Goal: Task Accomplishment & Management: Complete application form

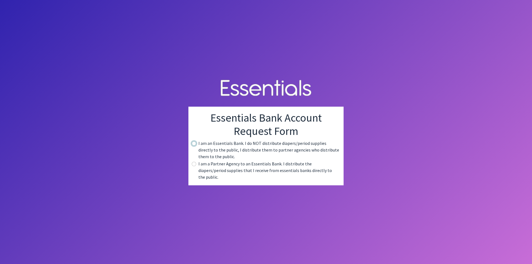
click at [195, 146] on input "radio" at bounding box center [194, 143] width 4 height 4
radio input "true"
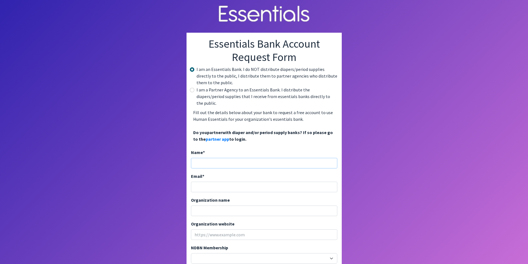
click at [200, 158] on input "Name *" at bounding box center [264, 163] width 146 height 11
click at [192, 91] on input "radio" at bounding box center [192, 90] width 4 height 4
radio input "true"
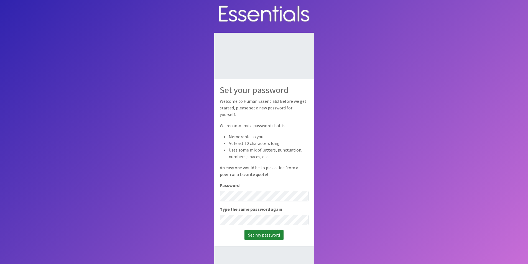
click at [265, 234] on input "Set my password" at bounding box center [264, 235] width 39 height 11
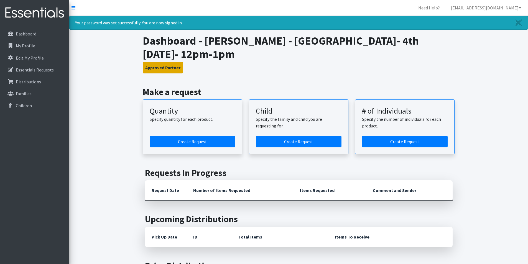
drag, startPoint x: 148, startPoint y: 64, endPoint x: 151, endPoint y: 67, distance: 3.9
click at [151, 67] on button "Approved Partner" at bounding box center [163, 68] width 40 height 12
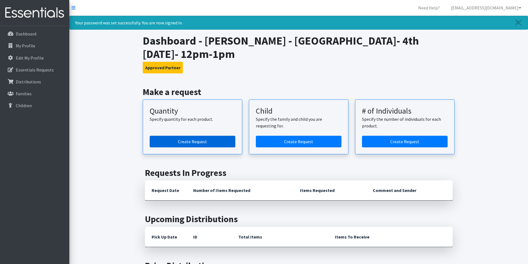
click at [198, 145] on link "Create Request" at bounding box center [193, 142] width 86 height 12
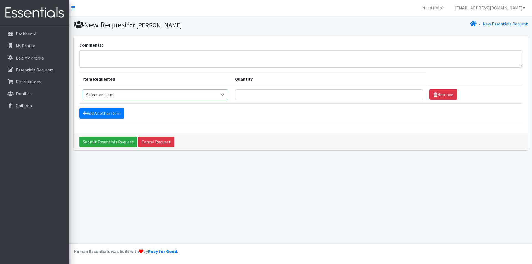
click at [144, 94] on select "Select an item Kids (Newborn) Kids (Size 1) Kids (Size 2) Kids (Size 3) Kids (S…" at bounding box center [156, 95] width 146 height 11
click at [128, 98] on select "Select an item Kids (Newborn) Kids (Size 1) Kids (Size 2) Kids (Size 3) Kids (S…" at bounding box center [156, 95] width 146 height 11
click at [19, 46] on p "My Profile" at bounding box center [25, 46] width 19 height 6
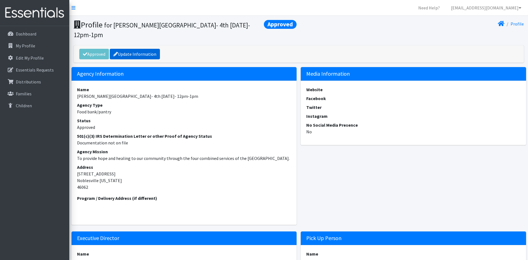
click at [131, 54] on link "Update Information" at bounding box center [135, 54] width 50 height 11
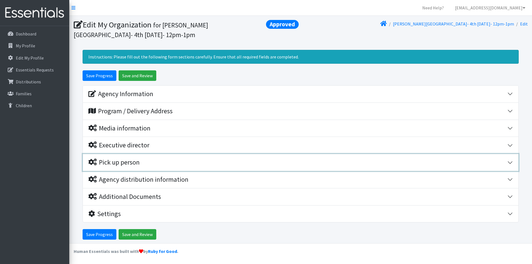
click at [129, 163] on div "Pick up person" at bounding box center [113, 163] width 51 height 8
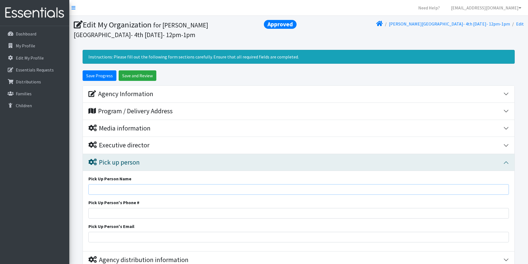
click at [127, 187] on input "Pick Up Person Name" at bounding box center [298, 189] width 421 height 11
type input "[PERSON_NAME]"
type input "3178402869"
click at [118, 234] on input "Pick Up Person's Email" at bounding box center [298, 237] width 421 height 11
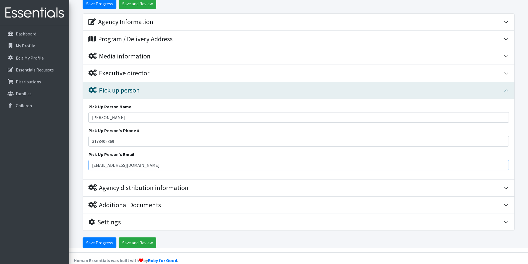
scroll to position [81, 0]
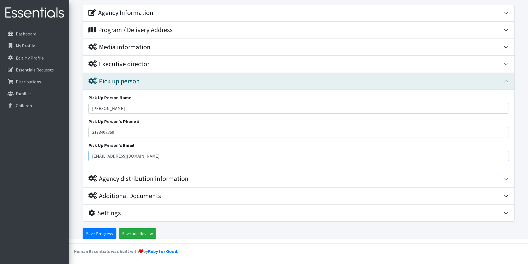
type input "[EMAIL_ADDRESS][DOMAIN_NAME]"
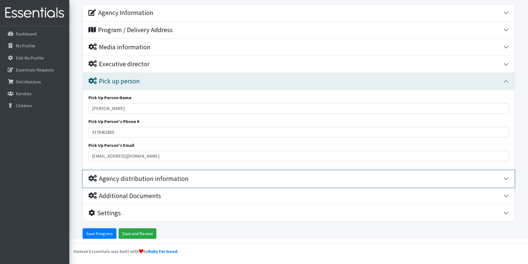
click at [179, 180] on div "Agency distribution information" at bounding box center [138, 179] width 100 height 8
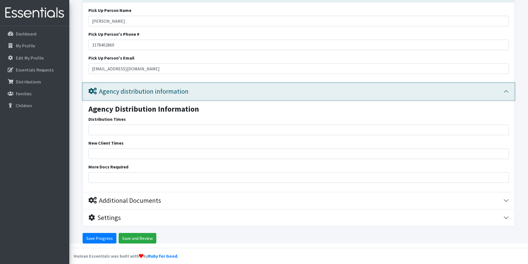
scroll to position [173, 0]
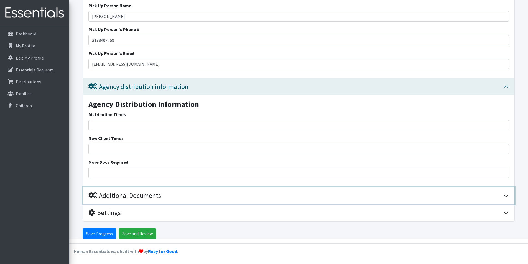
click at [148, 197] on div "Additional Documents" at bounding box center [124, 196] width 73 height 8
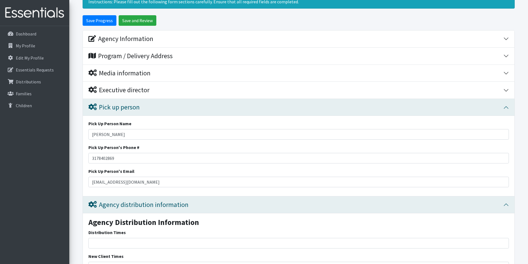
scroll to position [31, 0]
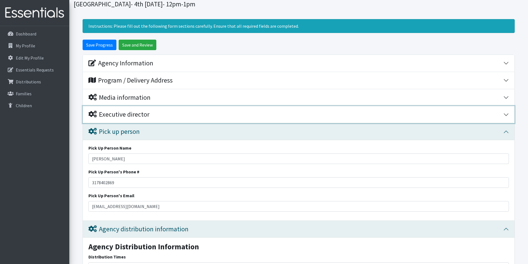
click at [130, 114] on div "Executive director" at bounding box center [118, 115] width 61 height 8
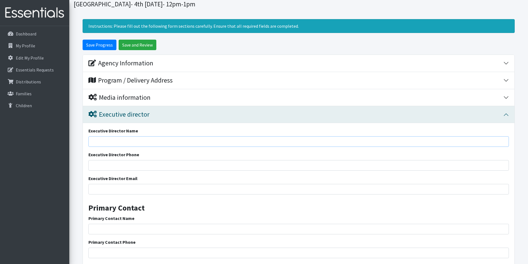
click at [138, 139] on input "Executive Director Name" at bounding box center [298, 141] width 421 height 11
click at [100, 47] on input "Save Progress" at bounding box center [100, 45] width 34 height 11
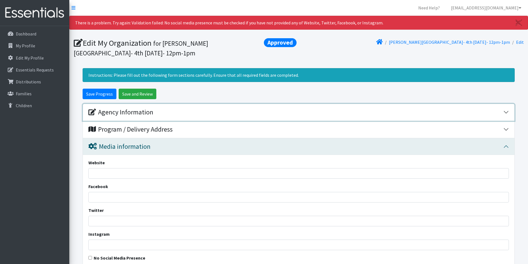
click at [110, 111] on div "Agency Information" at bounding box center [120, 112] width 65 height 8
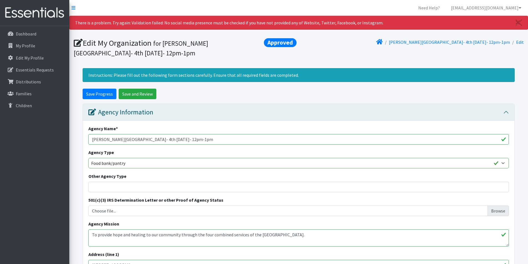
drag, startPoint x: 298, startPoint y: 237, endPoint x: 78, endPoint y: 235, distance: 219.9
drag, startPoint x: 96, startPoint y: 234, endPoint x: 98, endPoint y: 242, distance: 7.4
click at [96, 234] on textarea "To provide hope and healing to our community through the four combined services…" at bounding box center [298, 238] width 421 height 17
type textarea "We create the change we want to see in our community to end poverty."
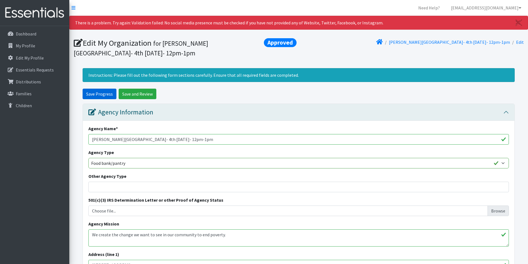
click at [97, 90] on input "Save Progress" at bounding box center [100, 94] width 34 height 11
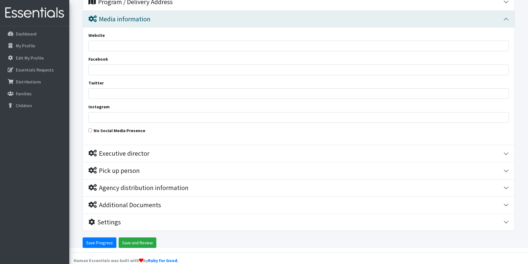
scroll to position [137, 0]
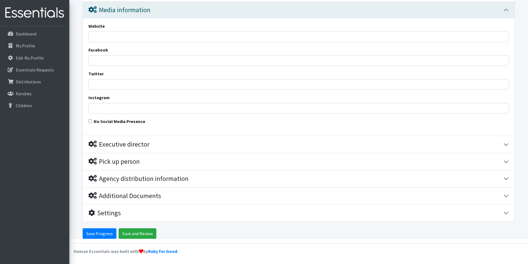
click at [89, 121] on input "No Social Media Presence" at bounding box center [90, 122] width 4 height 4
checkbox input "true"
click at [99, 233] on input "Save Progress" at bounding box center [100, 233] width 34 height 11
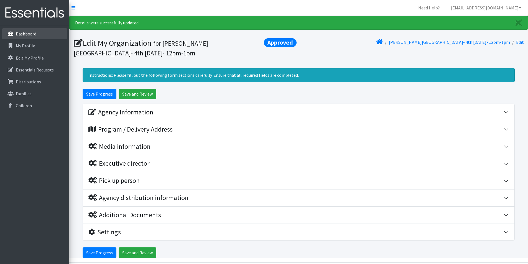
click at [23, 35] on p "Dashboard" at bounding box center [26, 34] width 21 height 6
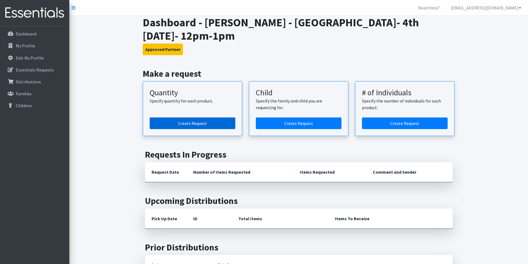
click at [184, 122] on link "Create Request" at bounding box center [193, 124] width 86 height 12
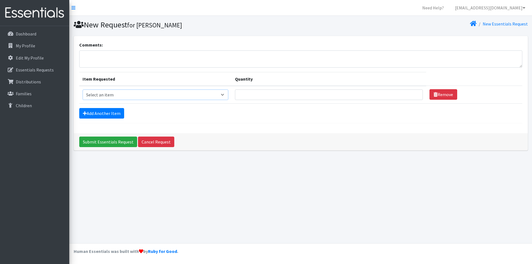
click at [136, 93] on select "Select an item Kids (Newborn) Kids (Size 1) Kids (Size 2) Kids (Size 3) Kids (S…" at bounding box center [156, 95] width 146 height 11
select select "3393"
click at [83, 90] on select "Select an item Kids (Newborn) Kids (Size 1) Kids (Size 2) Kids (Size 3) Kids (S…" at bounding box center [156, 95] width 146 height 11
click at [248, 97] on input "Quantity" at bounding box center [329, 95] width 188 height 11
type input "50"
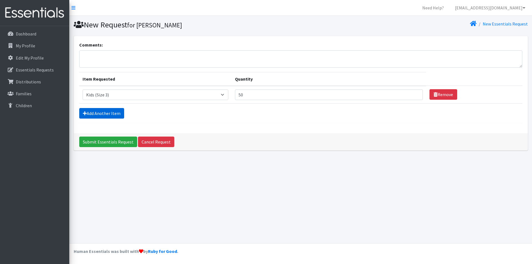
click at [106, 111] on link "Add Another Item" at bounding box center [101, 113] width 45 height 11
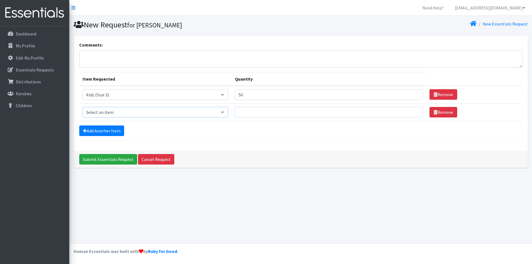
click at [101, 115] on select "Select an item Kids (Newborn) Kids (Size 1) Kids (Size 2) Kids (Size 3) Kids (S…" at bounding box center [156, 112] width 146 height 11
select select "3394"
click at [83, 107] on select "Select an item Kids (Newborn) Kids (Size 1) Kids (Size 2) Kids (Size 3) Kids (S…" at bounding box center [156, 112] width 146 height 11
click at [248, 113] on input "Quantity" at bounding box center [329, 112] width 188 height 11
type input "50"
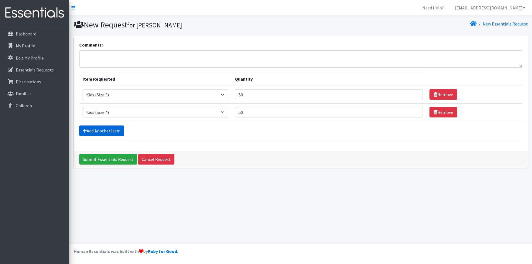
click at [95, 130] on link "Add Another Item" at bounding box center [101, 131] width 45 height 11
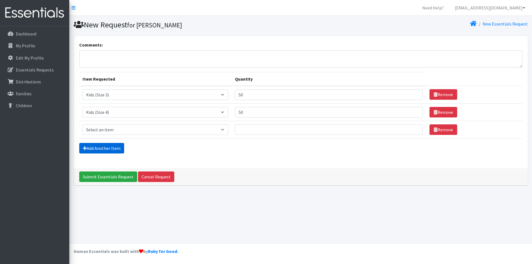
click at [96, 147] on link "Add Another Item" at bounding box center [101, 148] width 45 height 11
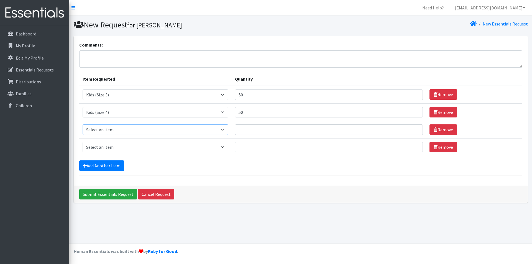
click at [100, 128] on select "Select an item Kids (Newborn) Kids (Size 1) Kids (Size 2) Kids (Size 3) Kids (S…" at bounding box center [156, 130] width 146 height 11
select select "3407"
click at [83, 125] on select "Select an item Kids (Newborn) Kids (Size 1) Kids (Size 2) Kids (Size 3) Kids (S…" at bounding box center [156, 130] width 146 height 11
click at [248, 130] on input "Quantity" at bounding box center [329, 130] width 188 height 11
type input "50"
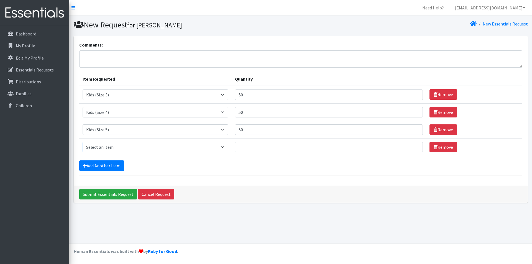
click at [102, 142] on select "Select an item Kids (Newborn) Kids (Size 1) Kids (Size 2) Kids (Size 3) Kids (S…" at bounding box center [156, 147] width 146 height 11
select select "3419"
click at [83, 142] on select "Select an item Kids (Newborn) Kids (Size 1) Kids (Size 2) Kids (Size 3) Kids (S…" at bounding box center [156, 147] width 146 height 11
click at [281, 152] on input "Quantity" at bounding box center [329, 147] width 188 height 11
type input "50"
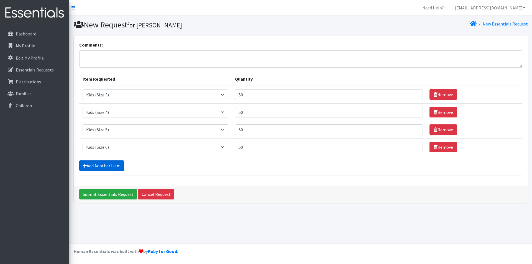
click at [96, 166] on link "Add Another Item" at bounding box center [101, 166] width 45 height 11
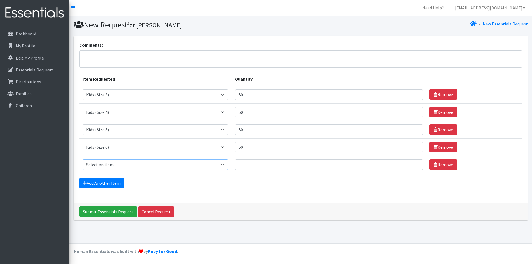
click at [90, 161] on select "Select an item Kids (Newborn) Kids (Size 1) Kids (Size 2) Kids (Size 3) Kids (S…" at bounding box center [156, 164] width 146 height 11
select select "3418"
click at [83, 159] on select "Select an item Kids (Newborn) Kids (Size 1) Kids (Size 2) Kids (Size 3) Kids (S…" at bounding box center [156, 164] width 146 height 11
click at [270, 167] on input "Quantity" at bounding box center [329, 164] width 188 height 11
type input "70"
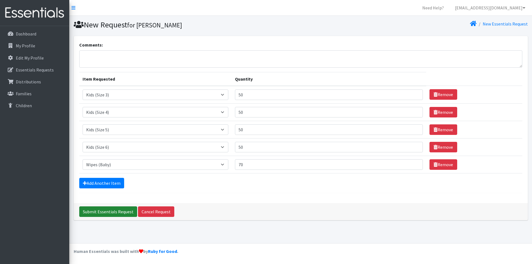
click at [113, 212] on input "Submit Essentials Request" at bounding box center [108, 212] width 58 height 11
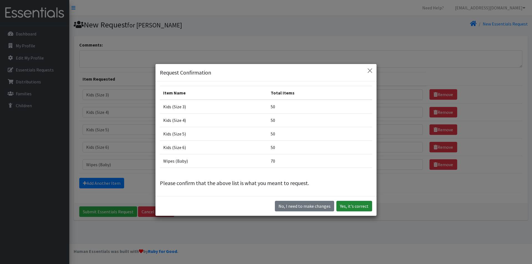
click at [359, 208] on button "Yes, it's correct" at bounding box center [355, 206] width 36 height 11
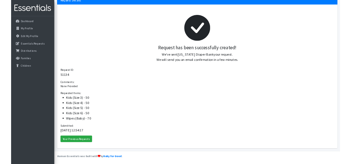
scroll to position [60, 0]
